Goal: Task Accomplishment & Management: Complete application form

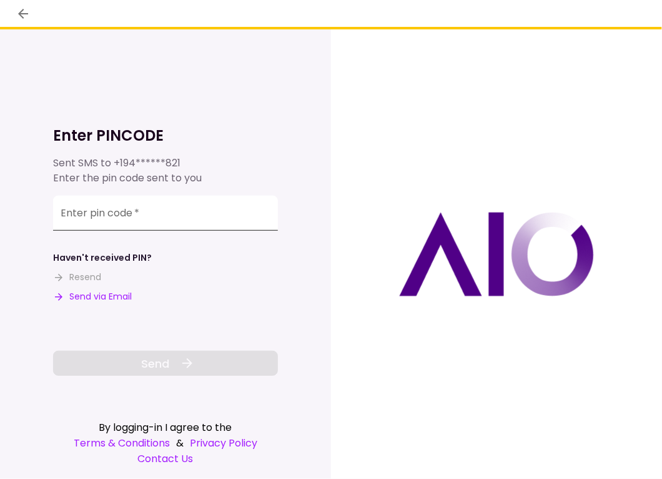
click at [159, 204] on input "Enter pin code   *" at bounding box center [165, 213] width 225 height 35
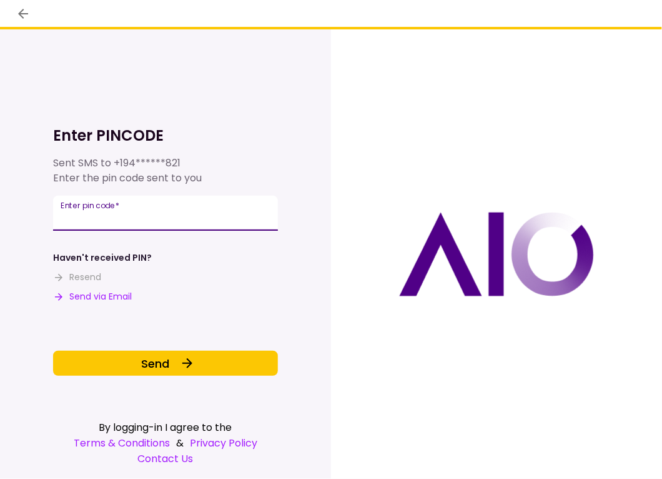
type input "******"
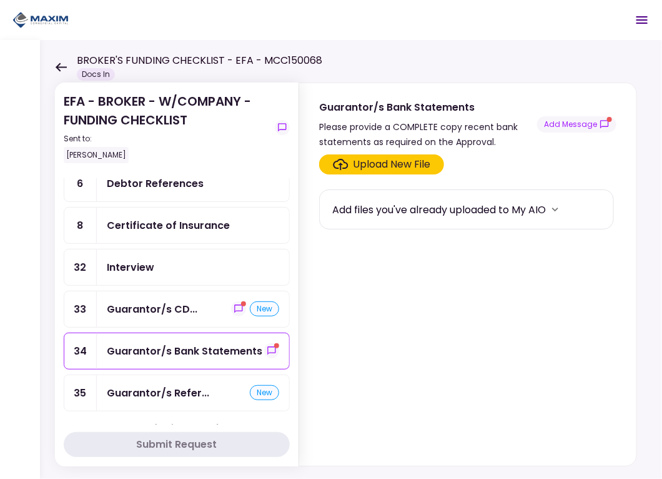
scroll to position [187, 0]
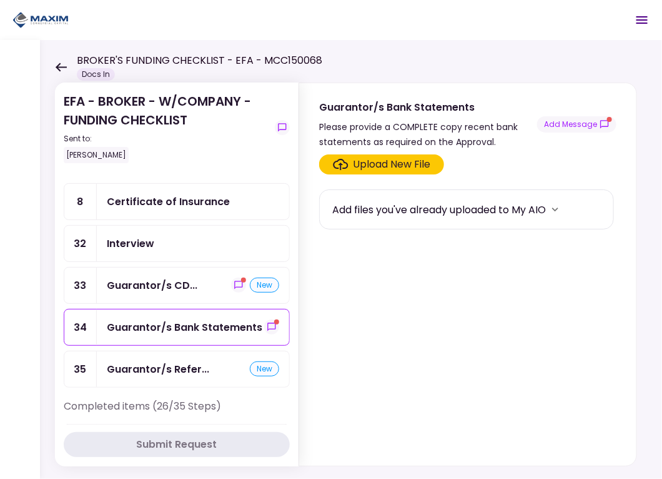
click at [177, 270] on div "Guarantor/s CD... new" at bounding box center [193, 285] width 192 height 36
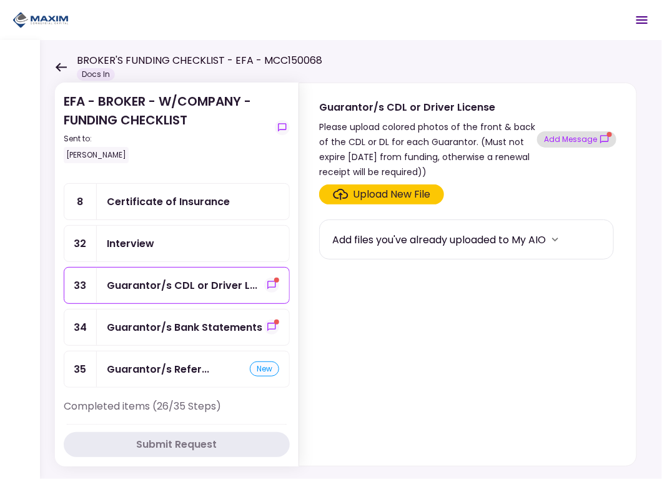
click at [582, 141] on button "Add Message" at bounding box center [576, 139] width 79 height 16
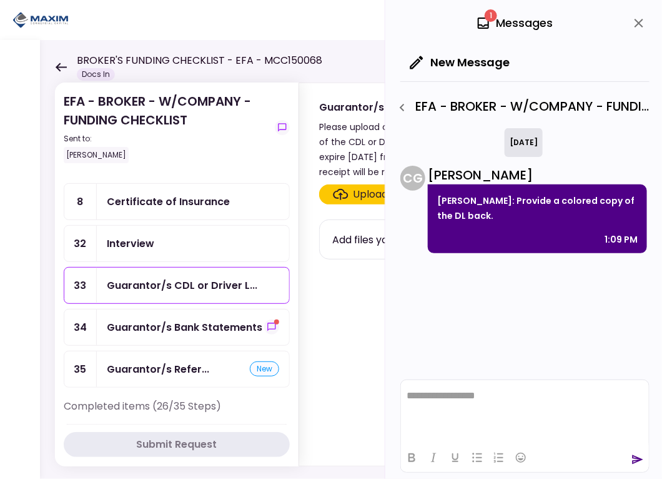
click at [183, 321] on div "Guarantor/s Bank Statements" at bounding box center [185, 327] width 156 height 16
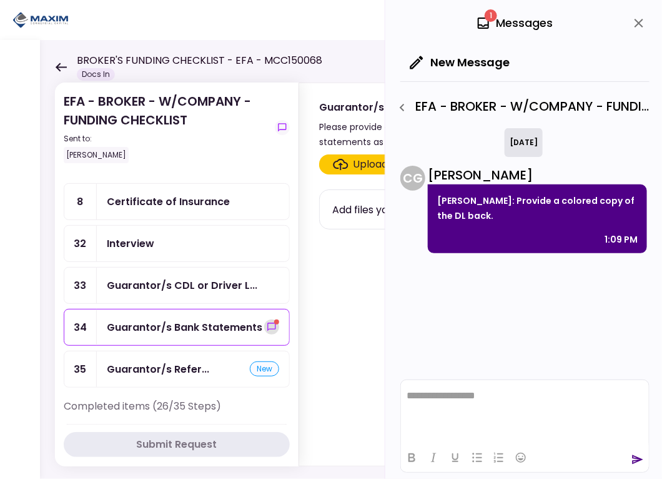
click at [264, 319] on button "show-messages" at bounding box center [271, 326] width 15 height 15
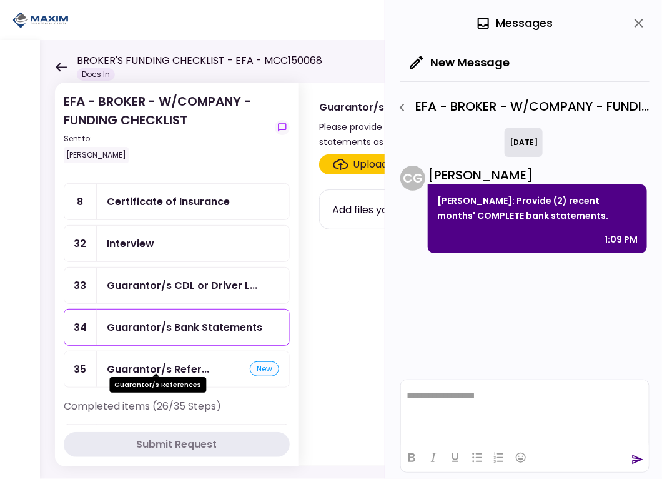
click at [154, 361] on div "Guarantor/s Refer..." at bounding box center [158, 369] width 102 height 16
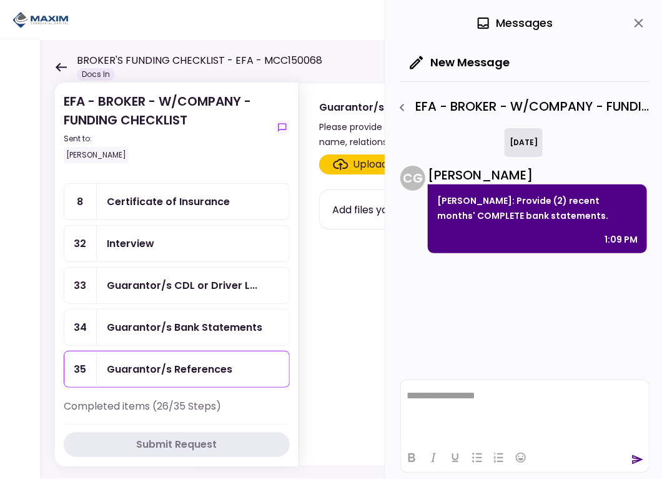
click at [237, 361] on div "Guarantor/s References" at bounding box center [193, 369] width 172 height 16
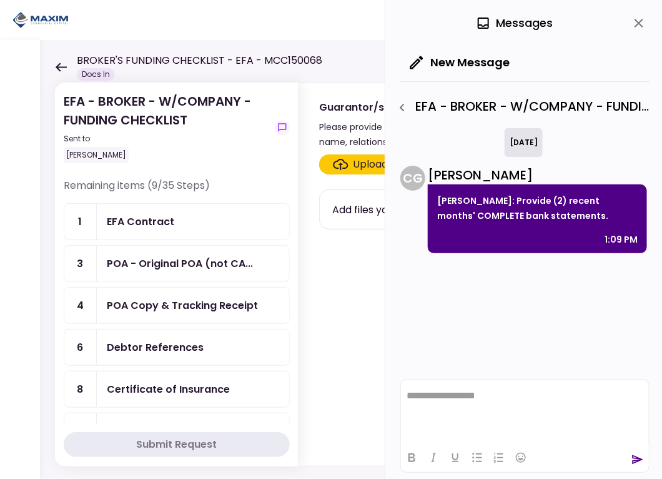
click at [189, 214] on div "EFA Contract" at bounding box center [193, 222] width 172 height 16
click at [126, 216] on div "EFA Contract" at bounding box center [140, 222] width 67 height 16
click at [640, 21] on icon "close" at bounding box center [639, 23] width 15 height 15
